Goal: Task Accomplishment & Management: Complete application form

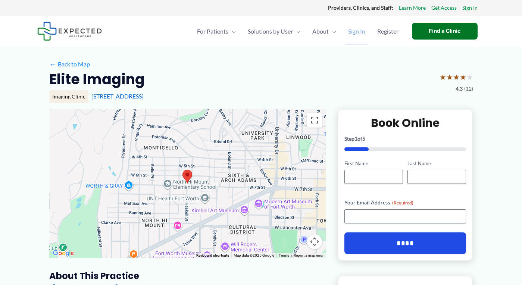
click at [348, 33] on span "Sign In" at bounding box center [356, 31] width 17 height 26
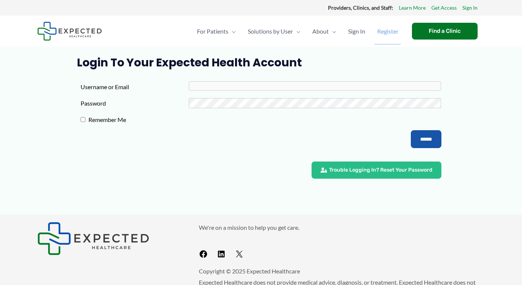
click at [385, 33] on span "Register" at bounding box center [387, 31] width 21 height 26
